Goal: Task Accomplishment & Management: Manage account settings

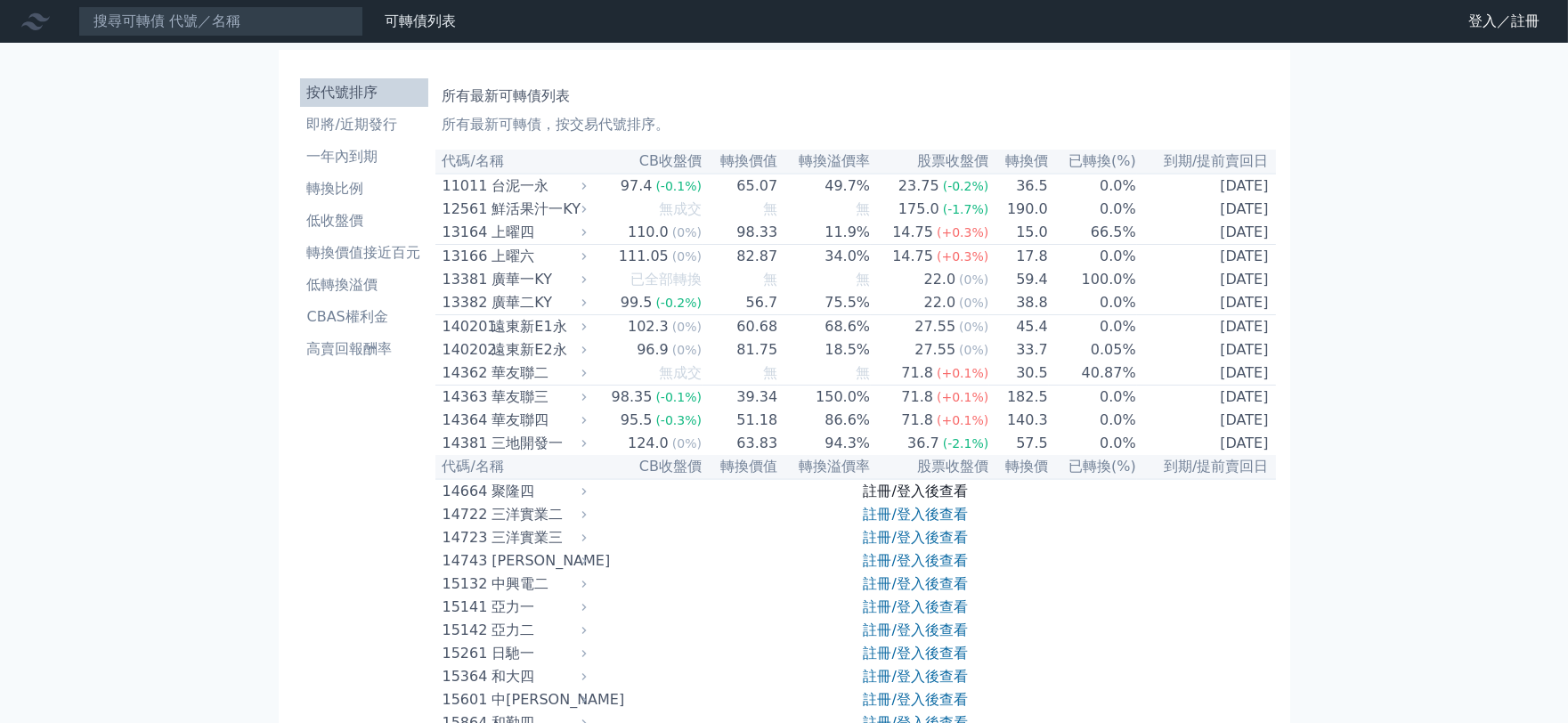
click at [939, 500] on link "註冊/登入後查看" at bounding box center [916, 491] width 104 height 17
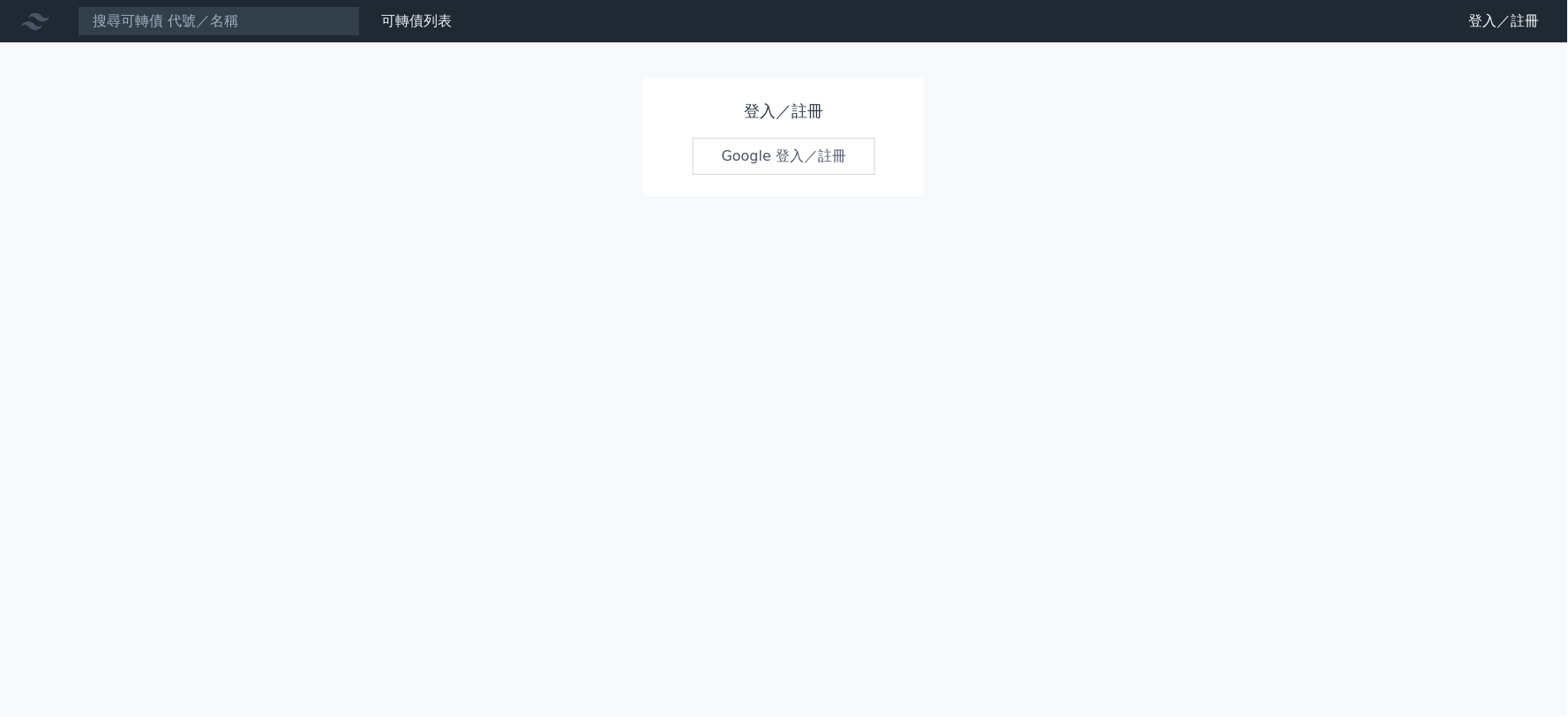
click at [756, 156] on link "Google 登入／註冊" at bounding box center [785, 155] width 184 height 37
